Goal: Task Accomplishment & Management: Use online tool/utility

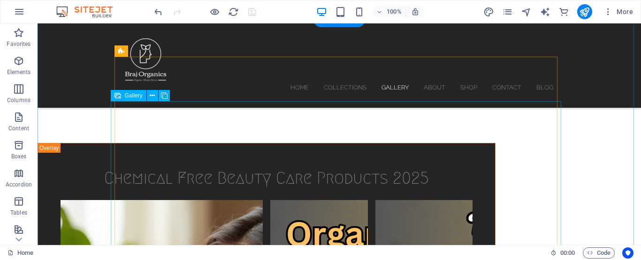
scroll to position [1642, 0]
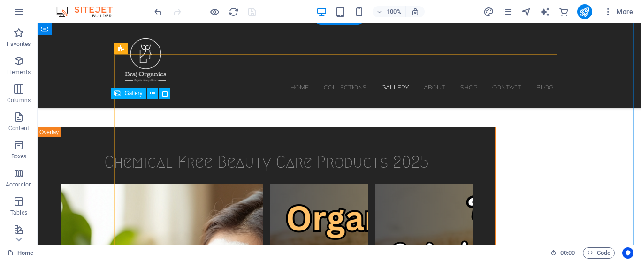
select select "4"
select select "px"
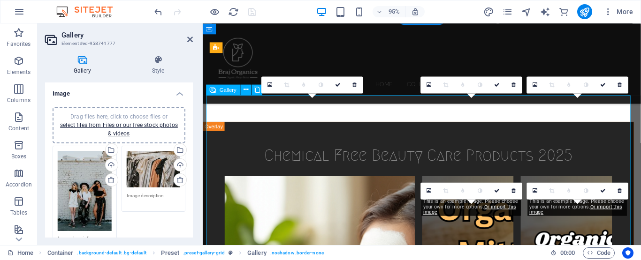
scroll to position [1635, 0]
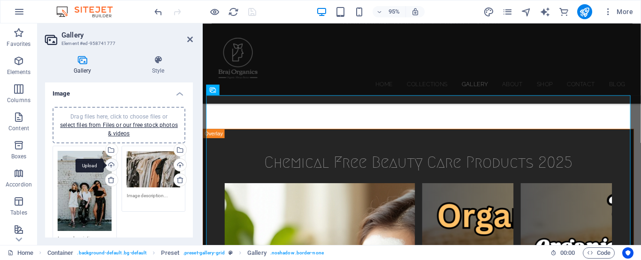
click at [110, 163] on div "Upload" at bounding box center [111, 166] width 14 height 14
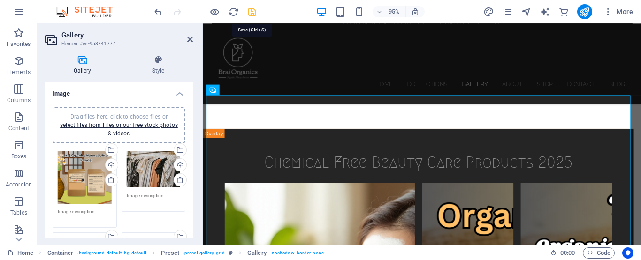
click at [251, 12] on icon "save" at bounding box center [252, 12] width 11 height 11
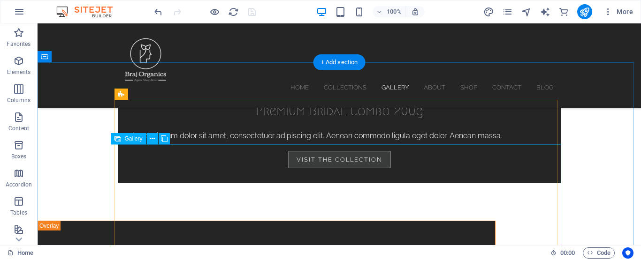
scroll to position [1642, 0]
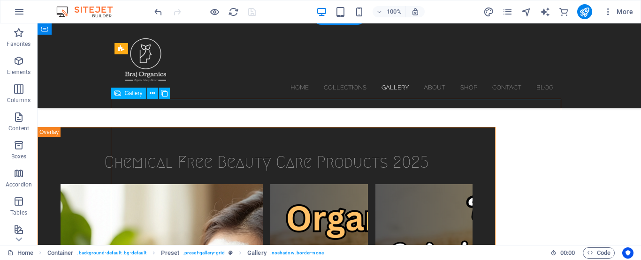
select select "4"
select select "px"
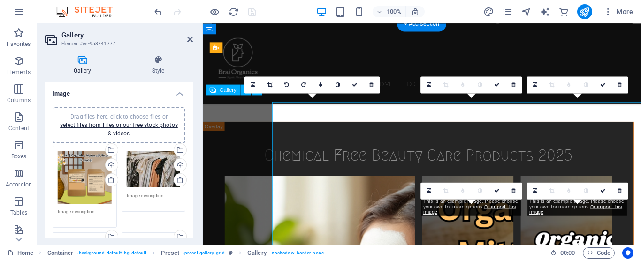
scroll to position [1635, 0]
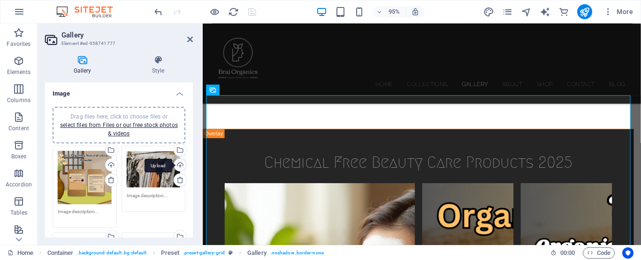
click at [175, 165] on div "Upload" at bounding box center [179, 166] width 14 height 14
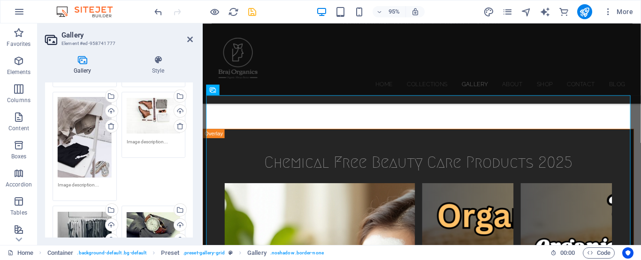
scroll to position [94, 0]
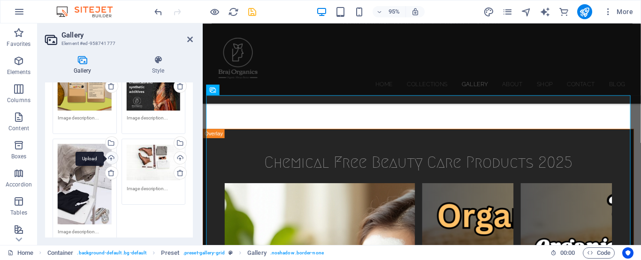
click at [109, 153] on div "Upload" at bounding box center [111, 159] width 14 height 14
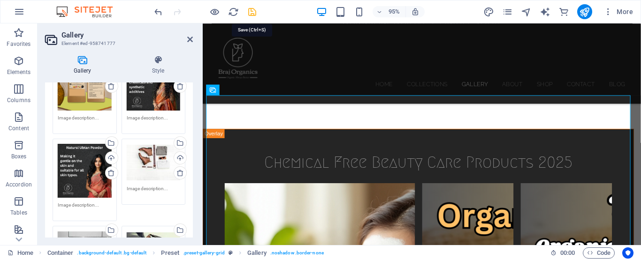
click at [253, 10] on icon "save" at bounding box center [252, 12] width 11 height 11
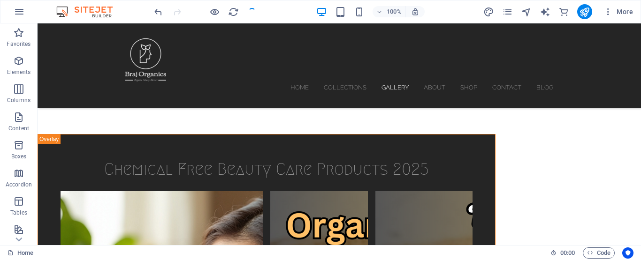
scroll to position [1642, 0]
